Goal: Find specific page/section: Find specific page/section

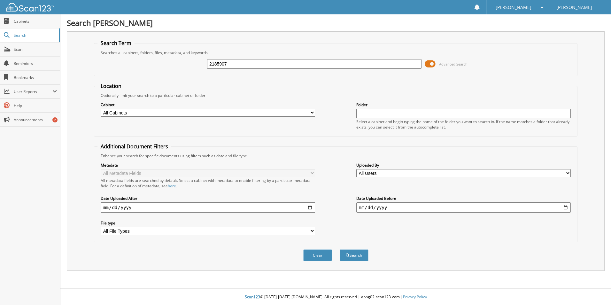
type input "2185907"
click at [340, 249] on button "Search" at bounding box center [354, 255] width 29 height 12
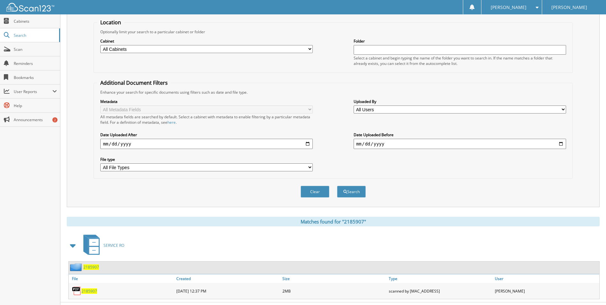
scroll to position [77, 0]
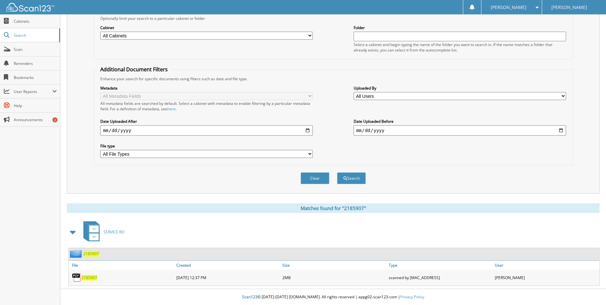
click at [90, 278] on span "2185907" at bounding box center [90, 277] width 16 height 5
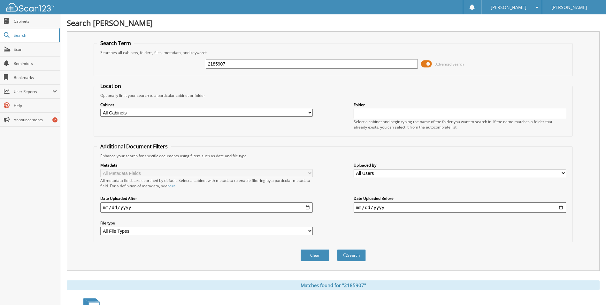
click at [495, 5] on div "[PERSON_NAME]" at bounding box center [512, 7] width 54 height 14
click at [490, 34] on link "Logout" at bounding box center [512, 31] width 60 height 11
